Goal: Book appointment/travel/reservation

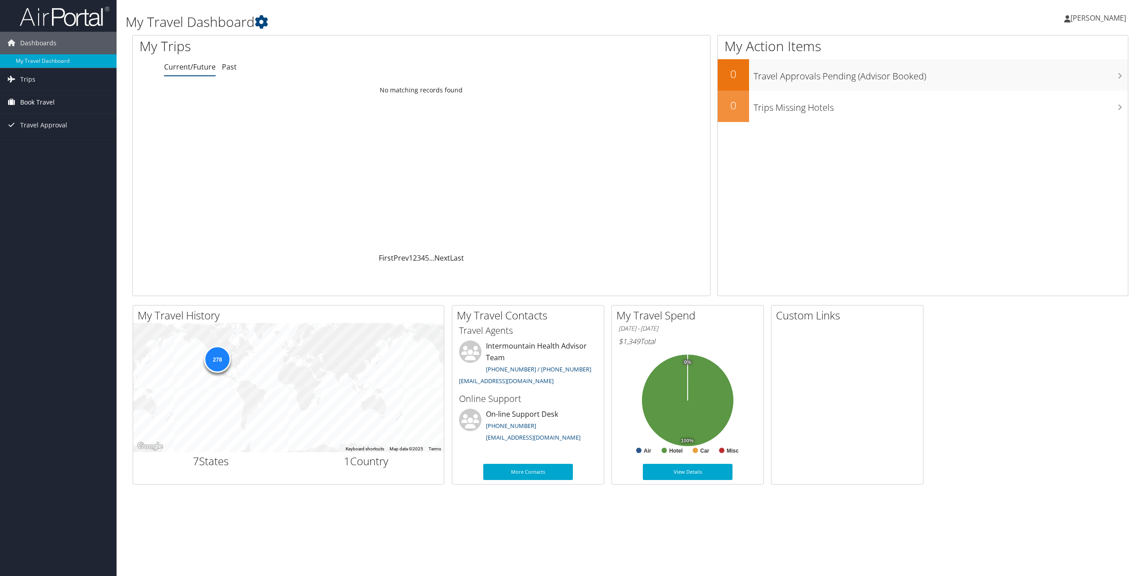
click at [45, 100] on span "Book Travel" at bounding box center [37, 102] width 35 height 22
click at [51, 145] on link "Book/Manage Online Trips" at bounding box center [58, 146] width 117 height 13
